Goal: Information Seeking & Learning: Understand process/instructions

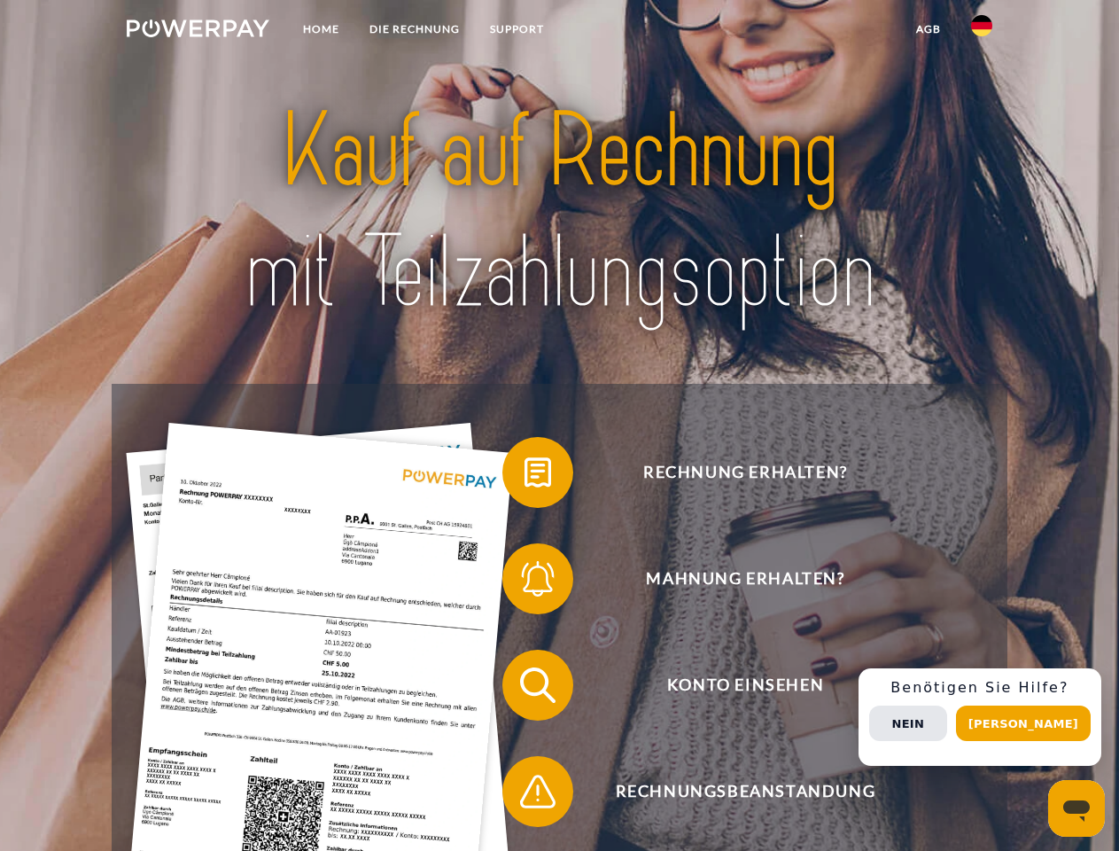
click at [198, 31] on img at bounding box center [198, 28] width 143 height 18
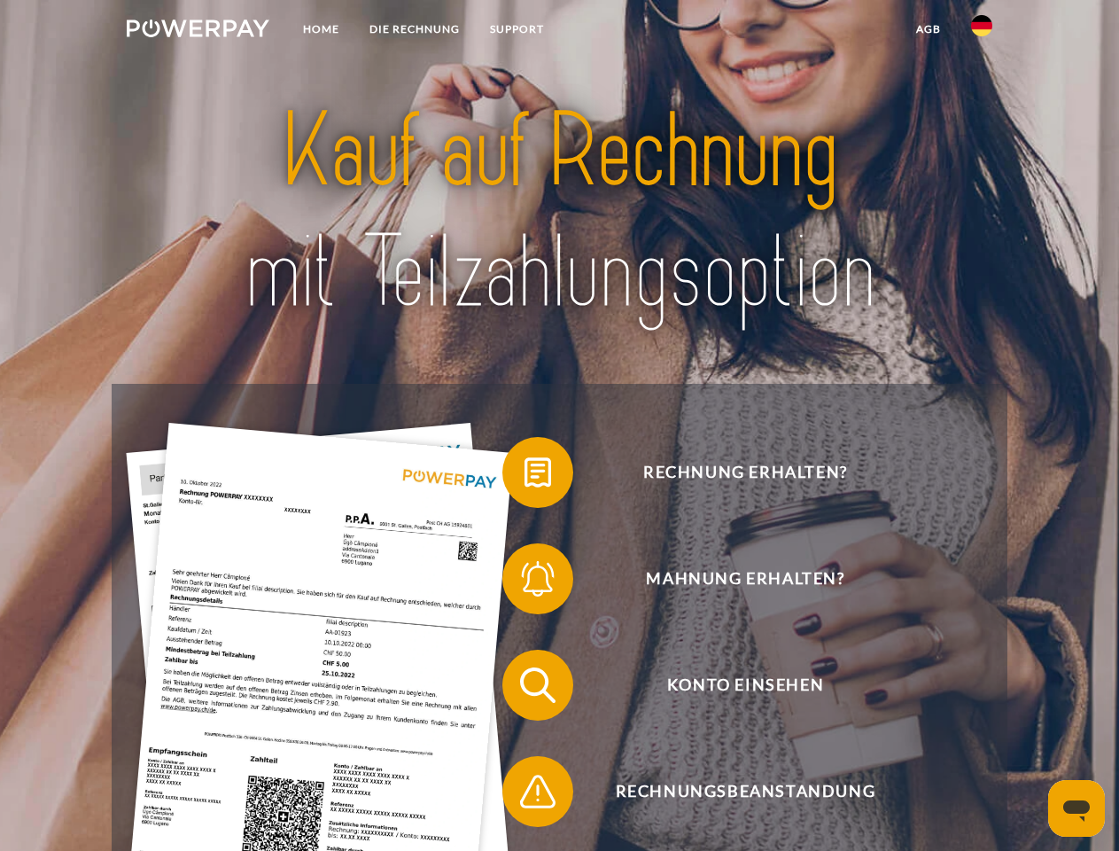
click at [982, 31] on img at bounding box center [981, 25] width 21 height 21
click at [928, 29] on link "agb" at bounding box center [928, 29] width 55 height 32
click at [525, 476] on span at bounding box center [511, 472] width 89 height 89
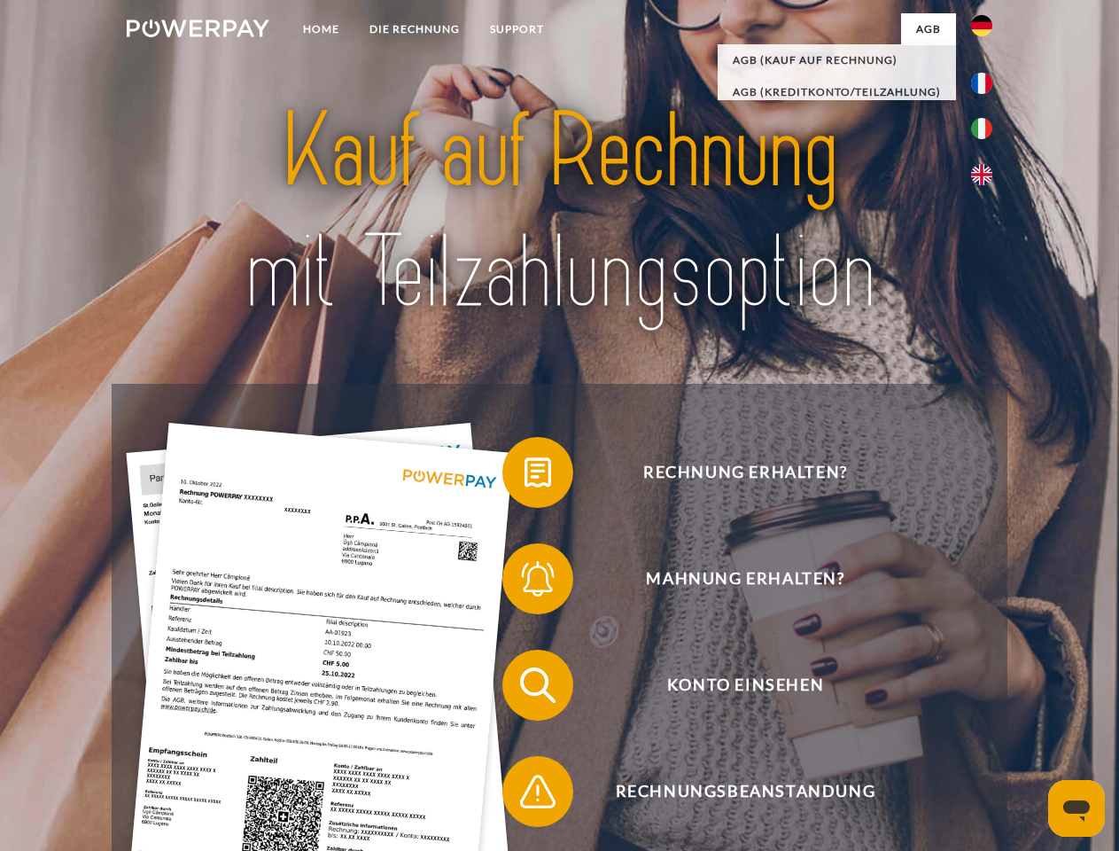
click at [525, 582] on span at bounding box center [511, 578] width 89 height 89
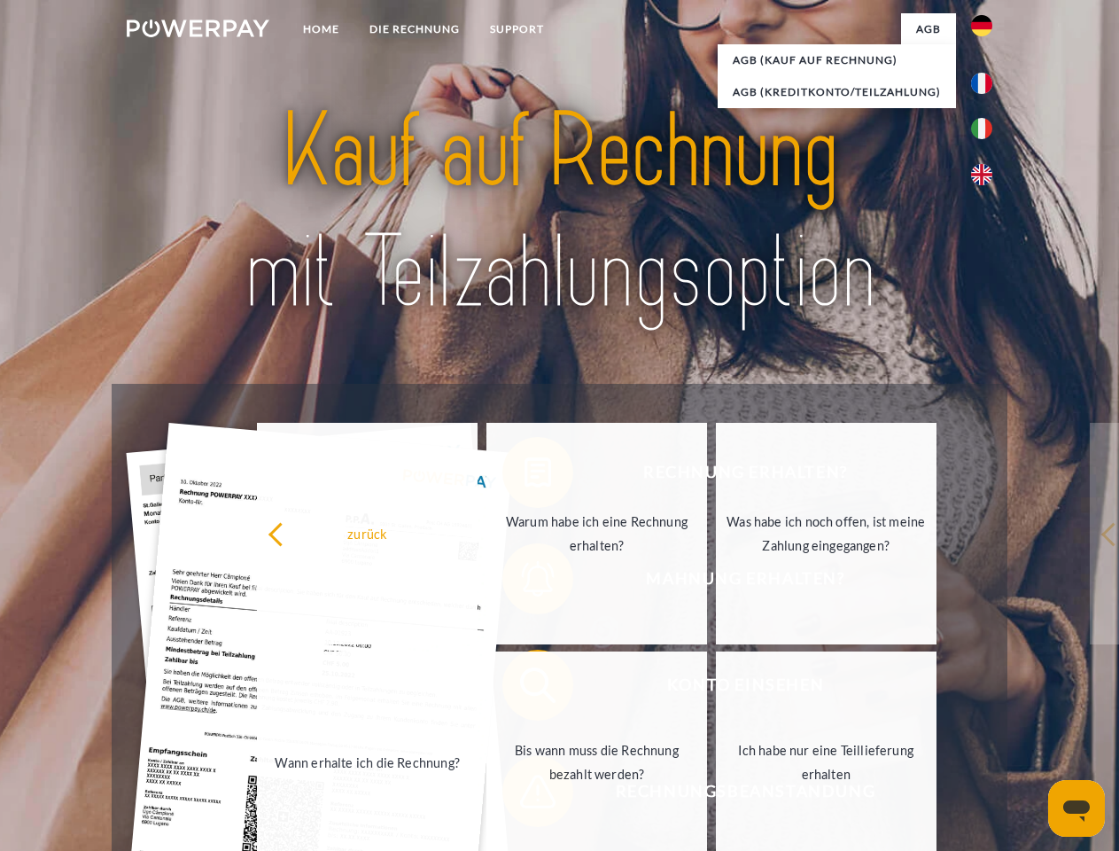
click at [525, 689] on link "Bis wann muss die Rechnung bezahlt werden?" at bounding box center [597, 762] width 221 height 222
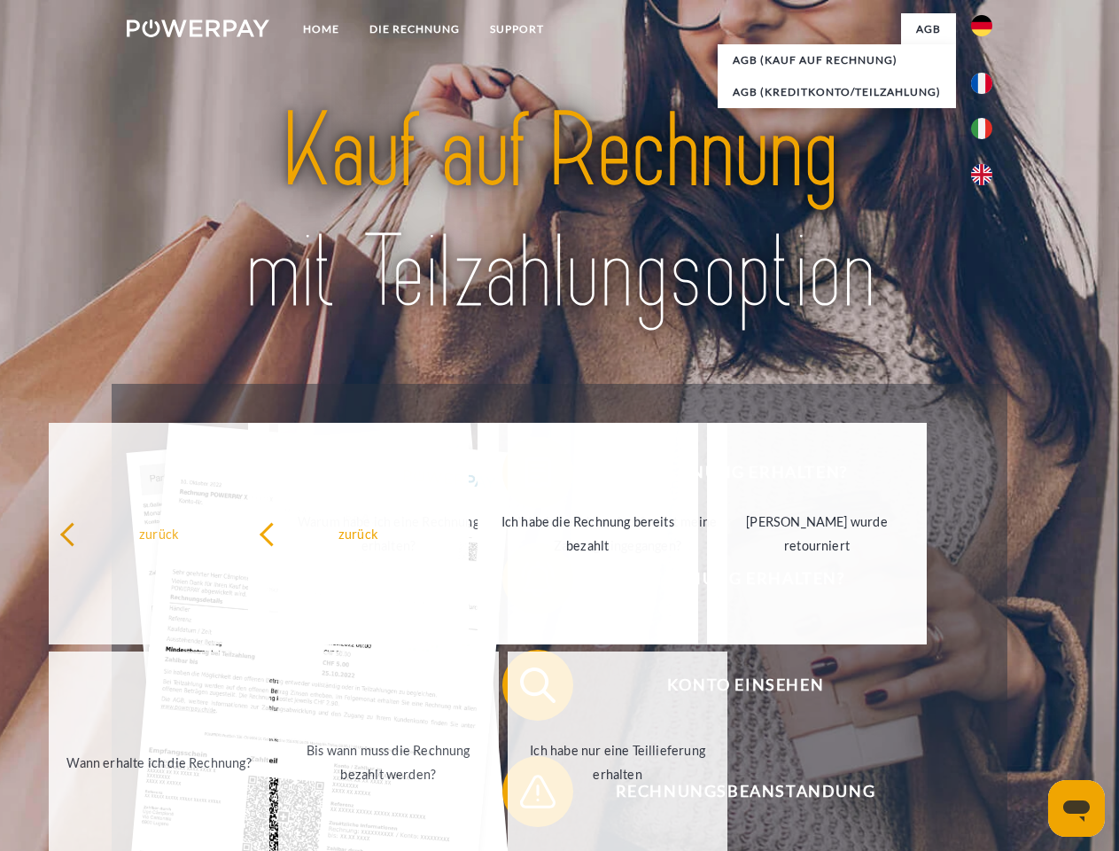
click at [525, 795] on span at bounding box center [511, 791] width 89 height 89
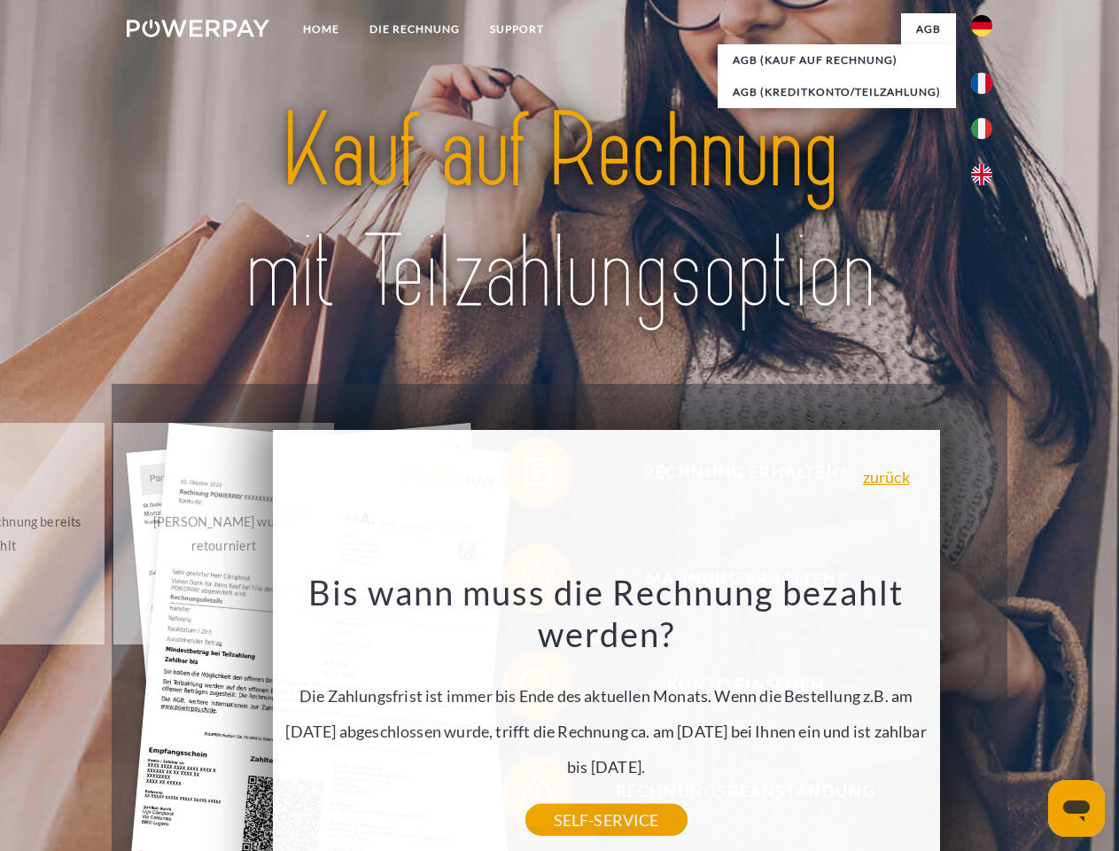
click at [986, 717] on div "Rechnung erhalten? Mahnung erhalten? Konto einsehen" at bounding box center [559, 738] width 895 height 709
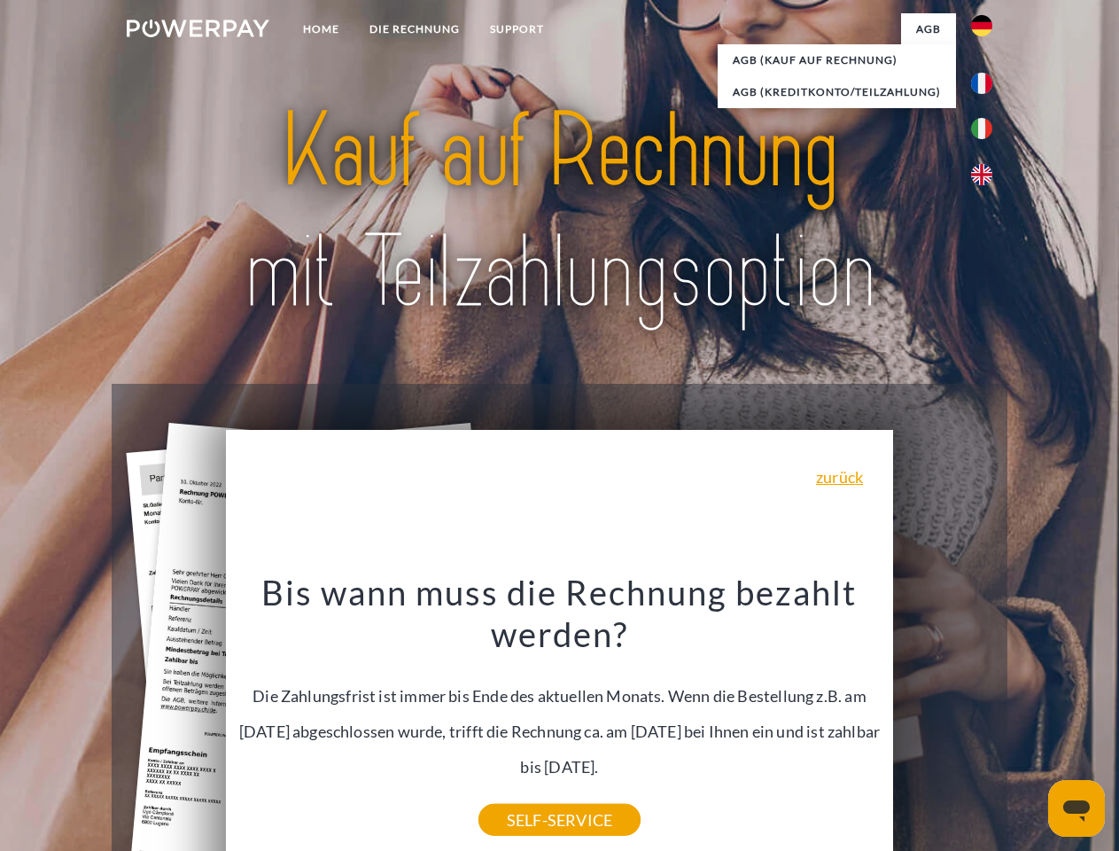
click at [943, 721] on span "Konto einsehen" at bounding box center [745, 685] width 434 height 71
click at [1030, 723] on header "Home DIE RECHNUNG SUPPORT" at bounding box center [559, 612] width 1119 height 1224
